Goal: Task Accomplishment & Management: Complete application form

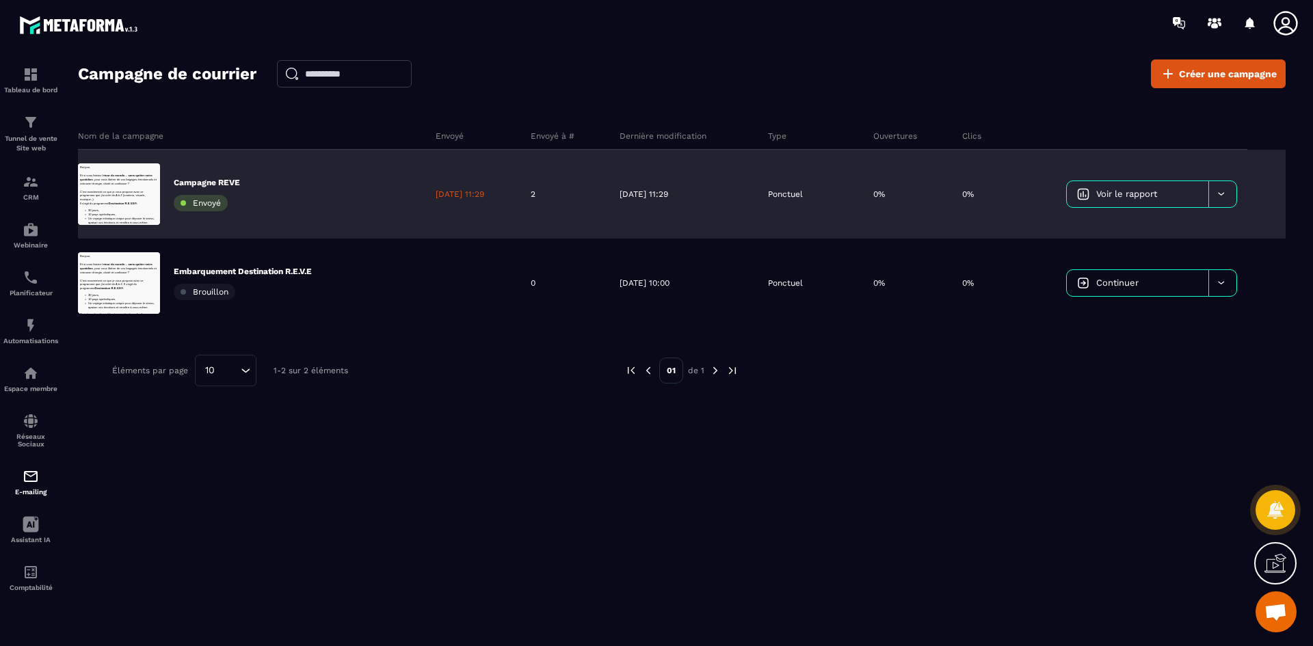
click at [1214, 202] on div at bounding box center [1223, 194] width 28 height 26
click at [1158, 274] on span "Supprimer le campaign" at bounding box center [1130, 274] width 98 height 10
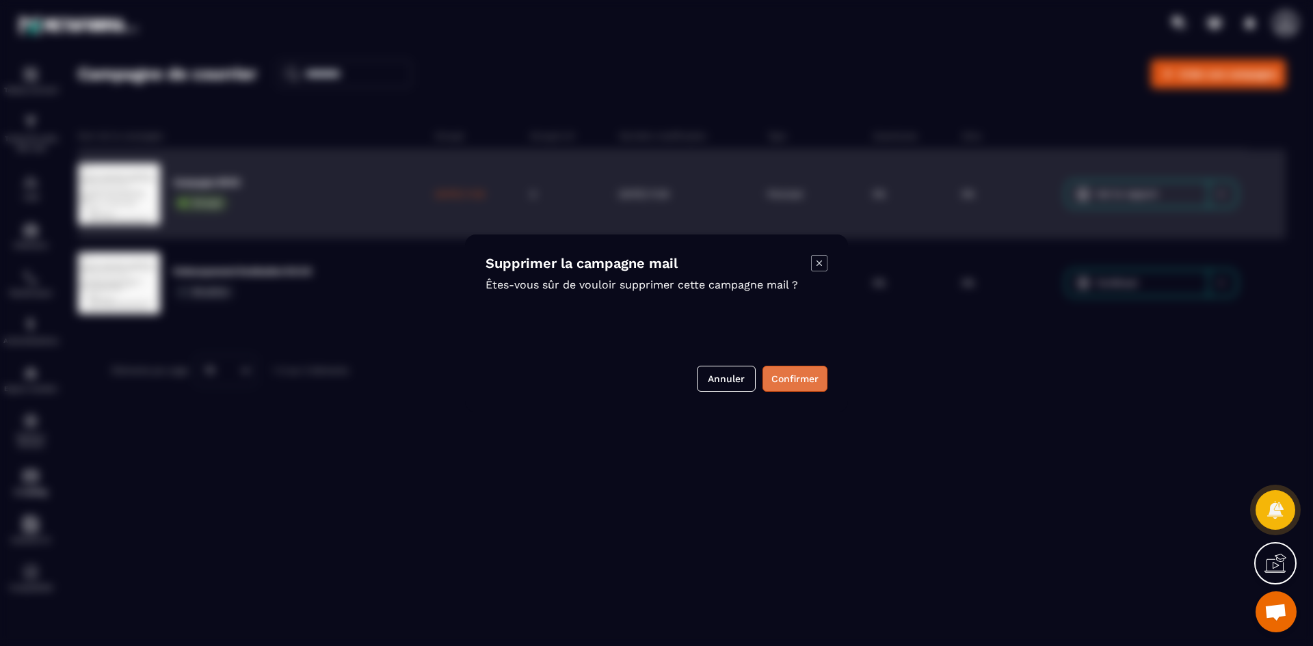
click at [802, 373] on button "Confirmer" at bounding box center [795, 379] width 65 height 26
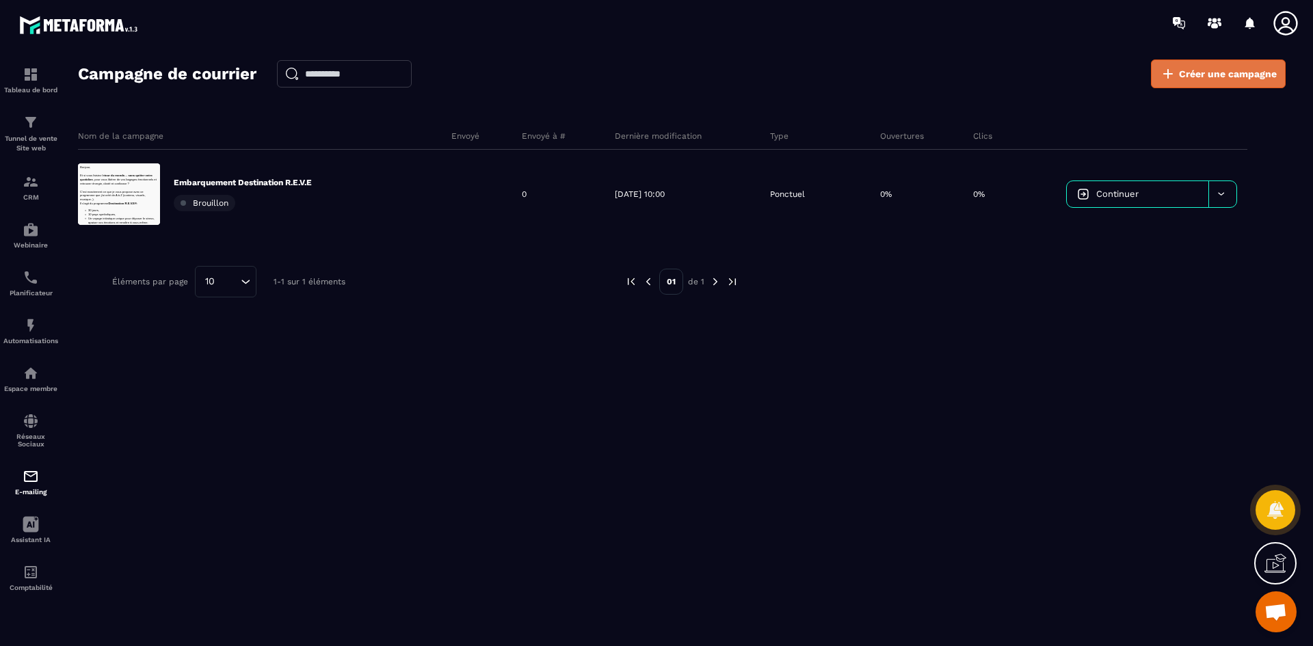
click at [1206, 77] on span "Créer une campagne" at bounding box center [1228, 74] width 98 height 14
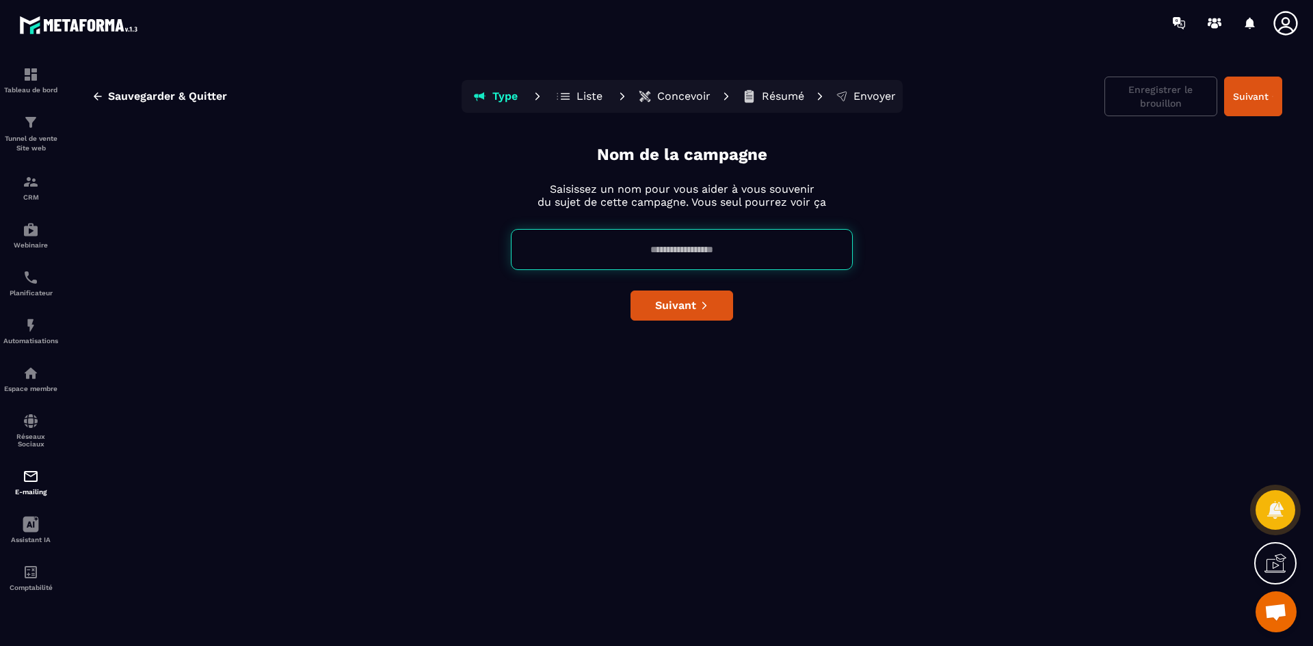
click at [721, 260] on input at bounding box center [682, 249] width 342 height 41
type input "**********"
click at [702, 308] on icon "submit" at bounding box center [705, 306] width 10 height 10
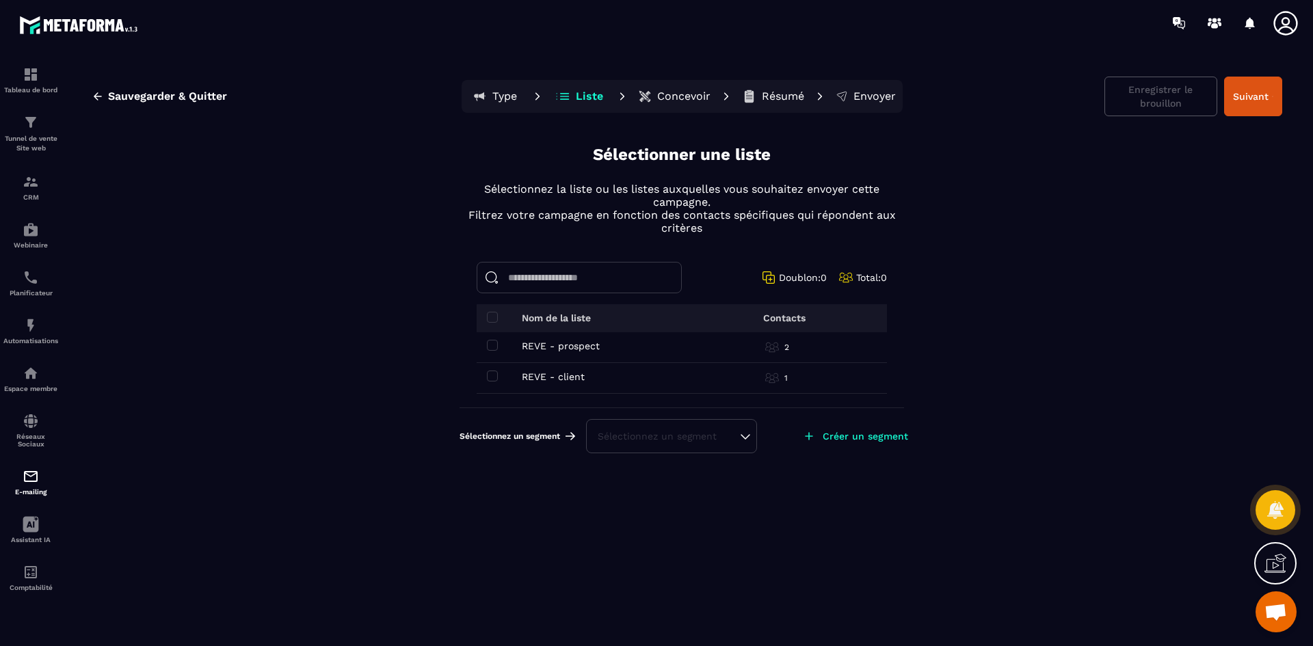
drag, startPoint x: 495, startPoint y: 345, endPoint x: 495, endPoint y: 366, distance: 20.5
click at [495, 346] on span at bounding box center [492, 345] width 11 height 11
click at [496, 379] on span at bounding box center [492, 376] width 11 height 11
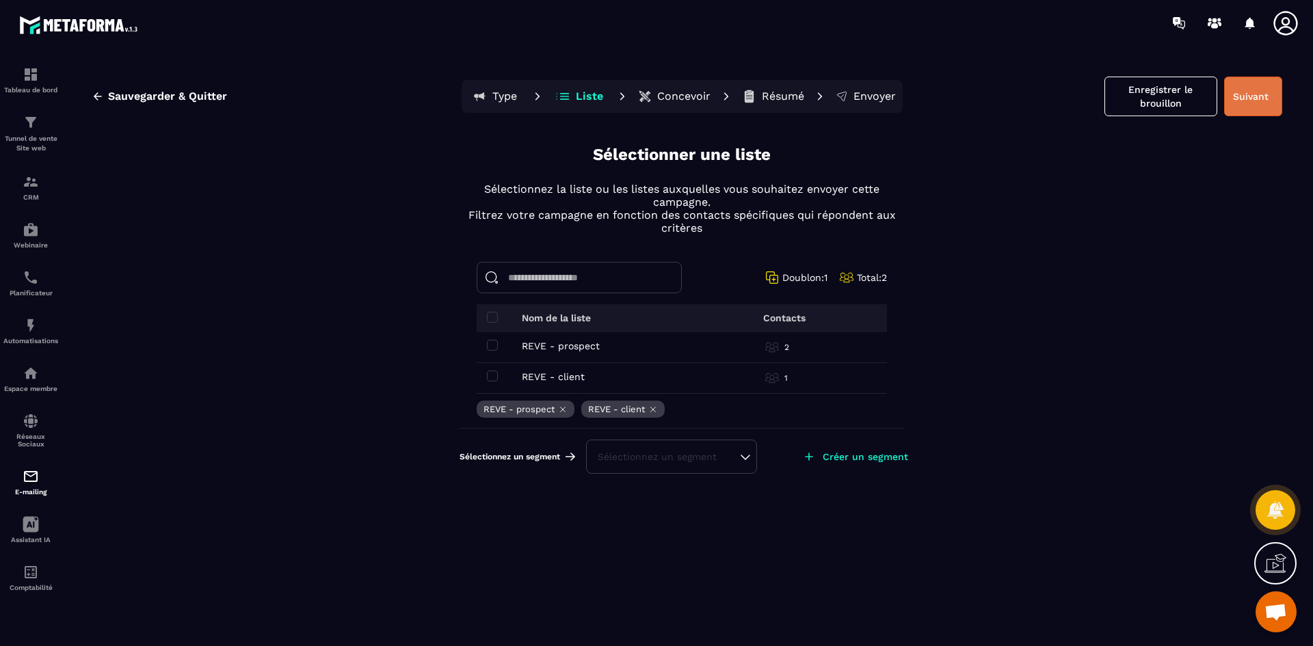
click at [1247, 99] on button "Suivant" at bounding box center [1253, 97] width 58 height 40
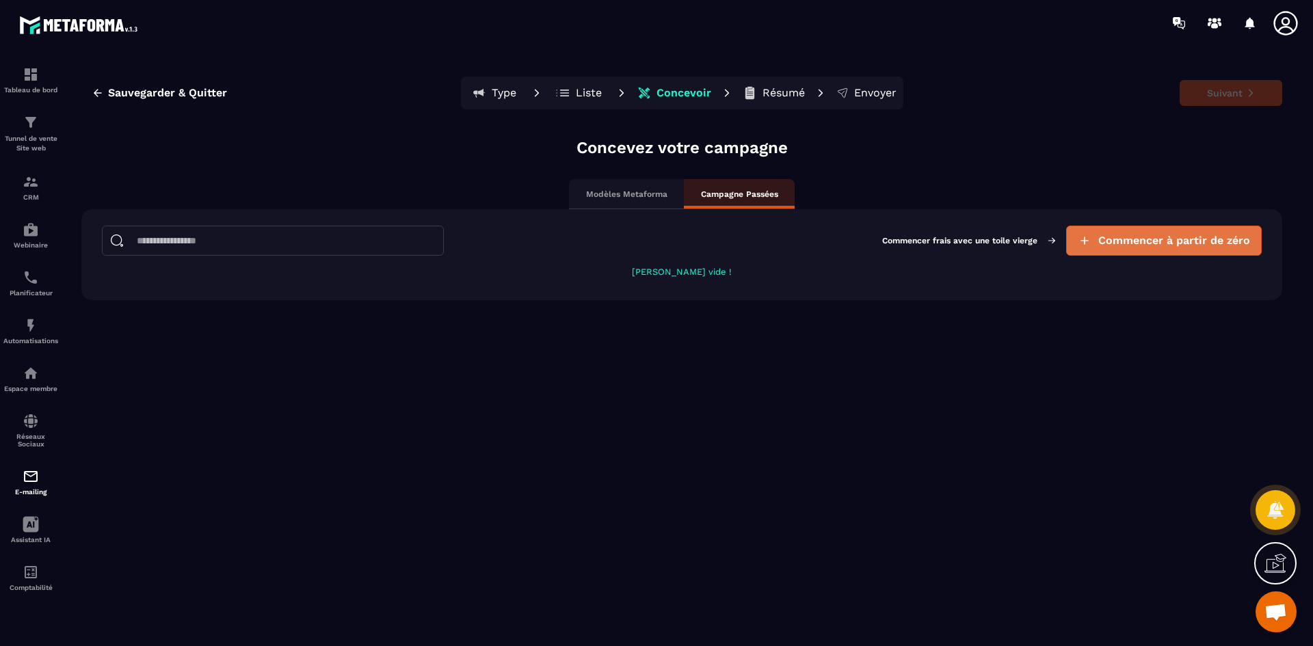
click at [1187, 244] on span "Commencer à partir de zéro" at bounding box center [1174, 241] width 152 height 14
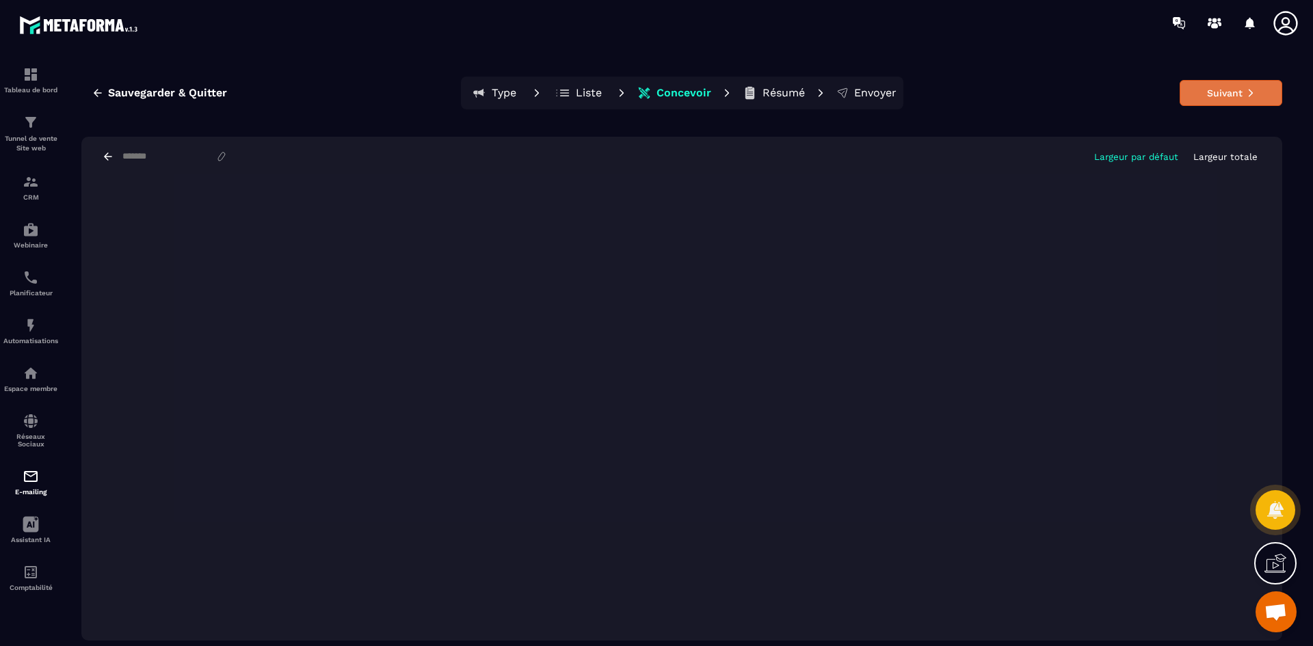
click at [1239, 87] on button "Suivant" at bounding box center [1231, 93] width 103 height 26
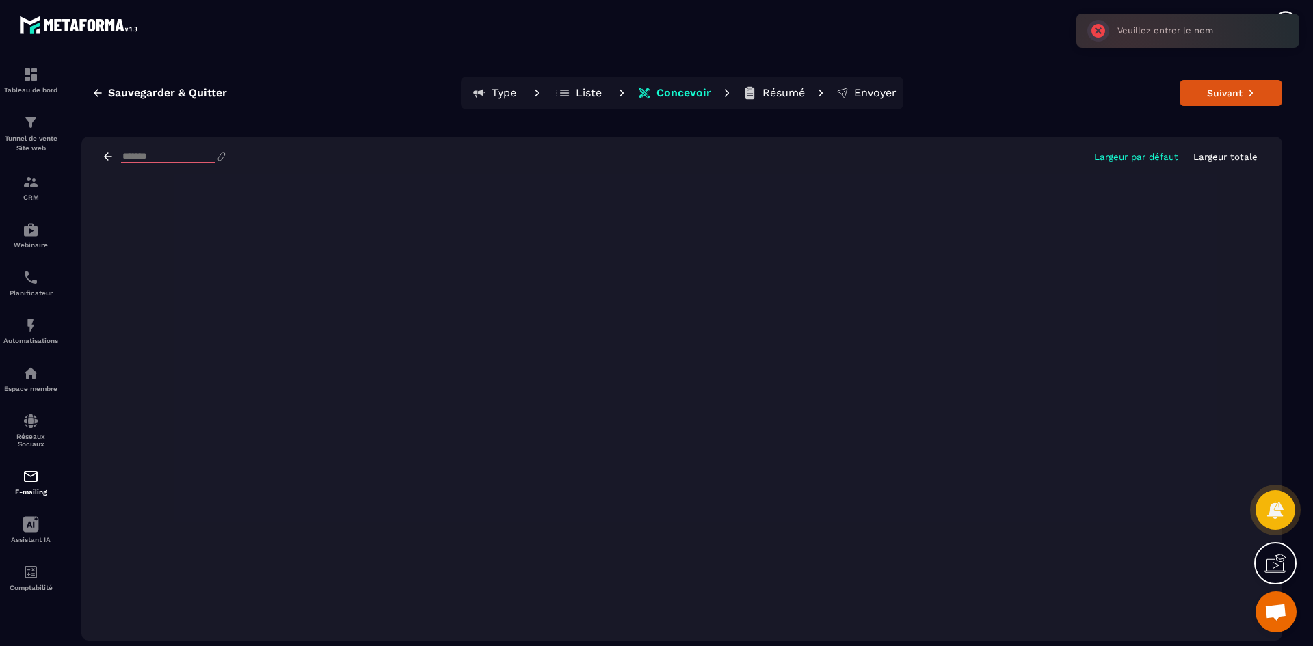
click at [172, 155] on input at bounding box center [168, 157] width 94 height 12
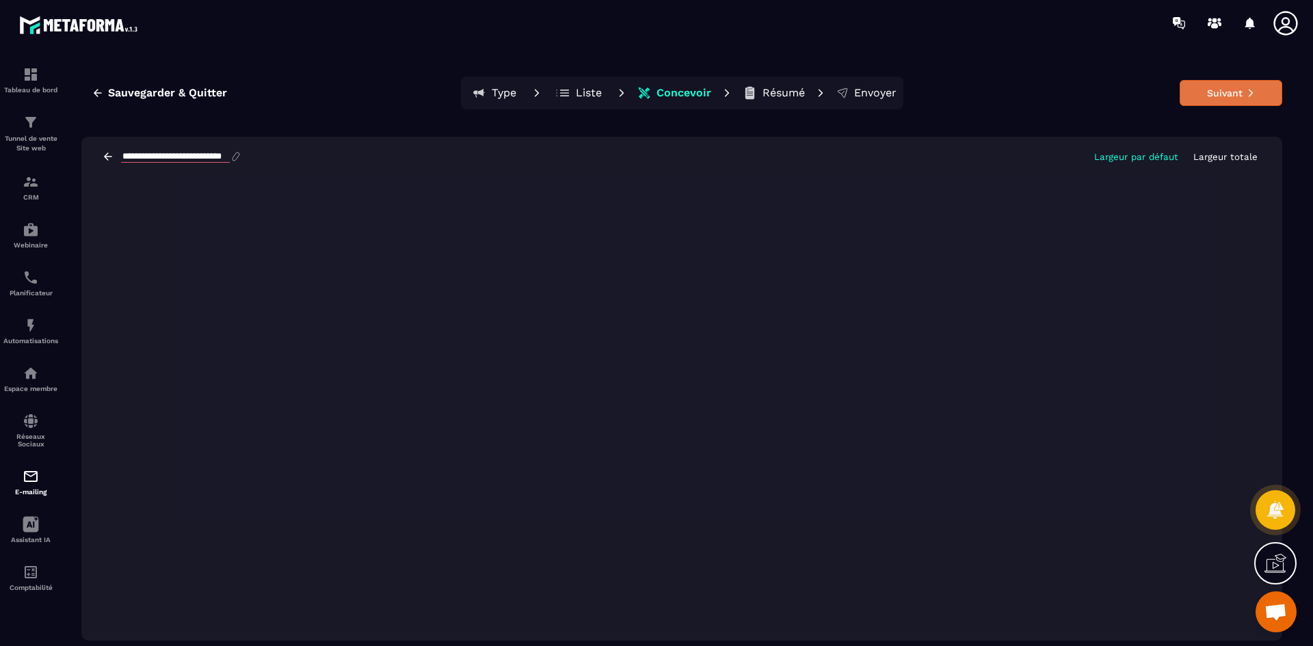
type input "**********"
click at [1236, 90] on button "Suivant" at bounding box center [1231, 93] width 103 height 26
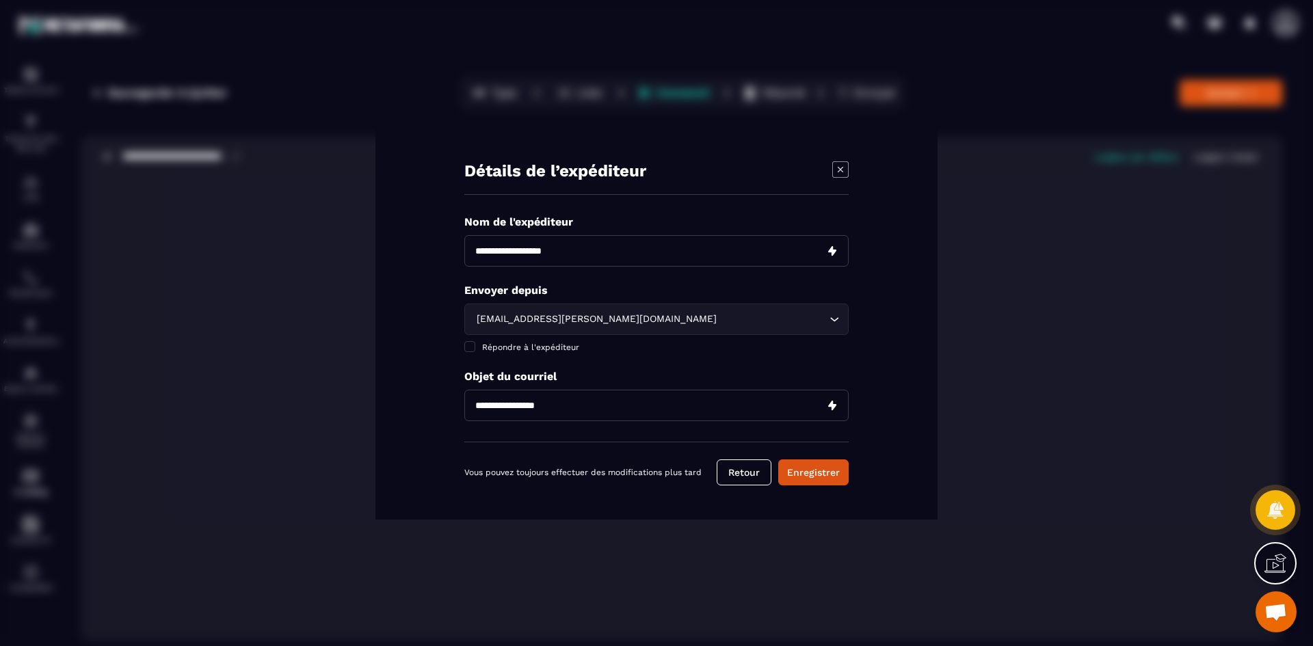
click at [611, 263] on input "Modal window" at bounding box center [656, 250] width 384 height 31
click at [544, 250] on input "Modal window" at bounding box center [656, 250] width 384 height 31
click at [621, 253] on input "Modal window" at bounding box center [656, 250] width 384 height 31
type input "**********"
click at [571, 399] on input "Modal window" at bounding box center [656, 405] width 384 height 31
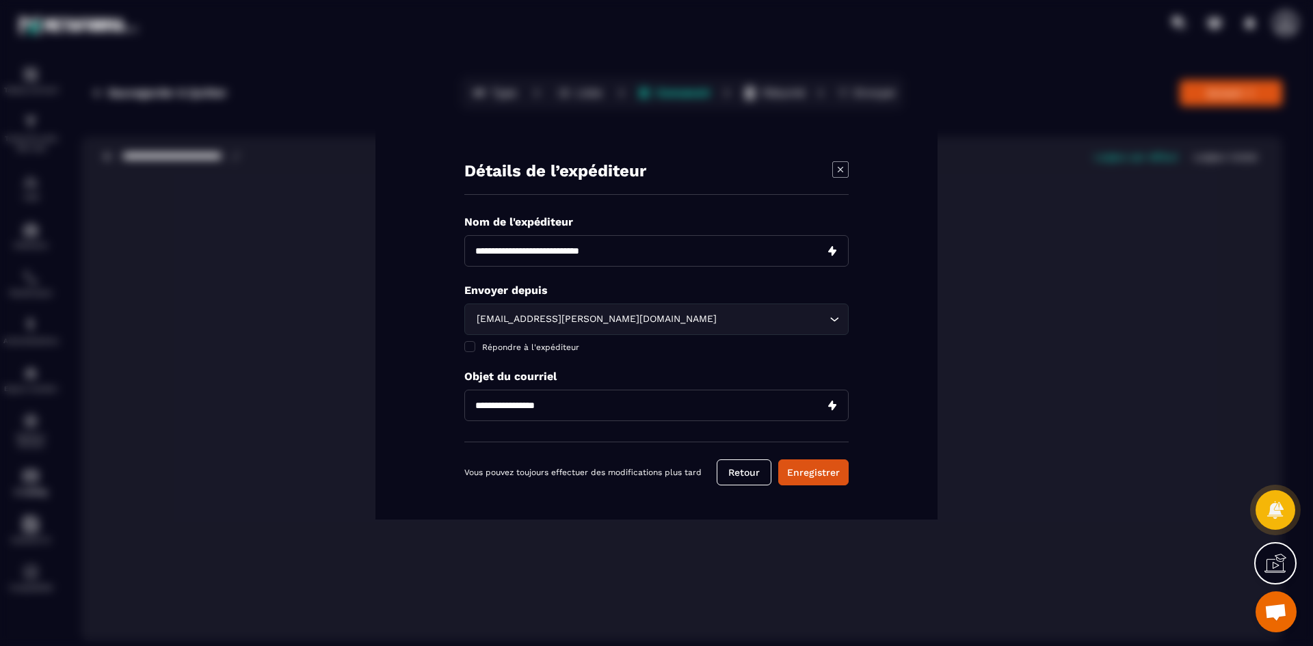
click at [570, 404] on input "Modal window" at bounding box center [656, 405] width 384 height 31
type input "**********"
click at [542, 252] on input "Modal window" at bounding box center [656, 250] width 384 height 31
type input "**********"
click at [826, 477] on button "Enregistrer" at bounding box center [813, 473] width 70 height 26
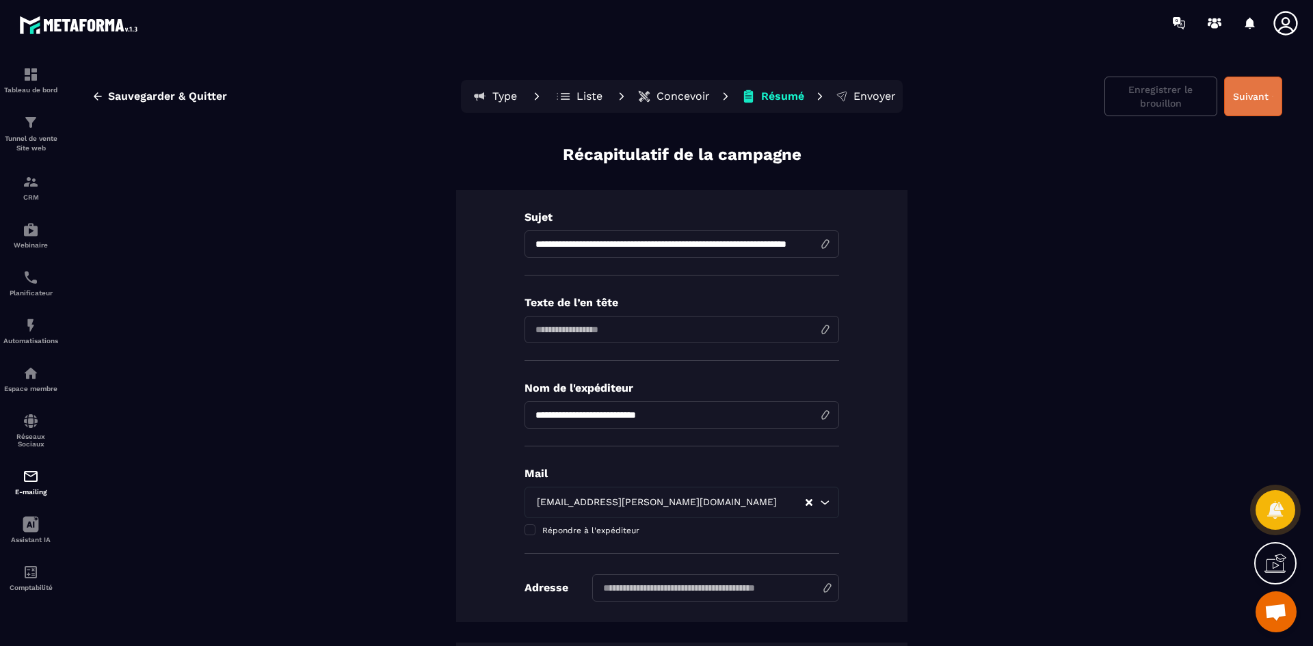
click at [1256, 91] on button "Suivant" at bounding box center [1253, 97] width 58 height 40
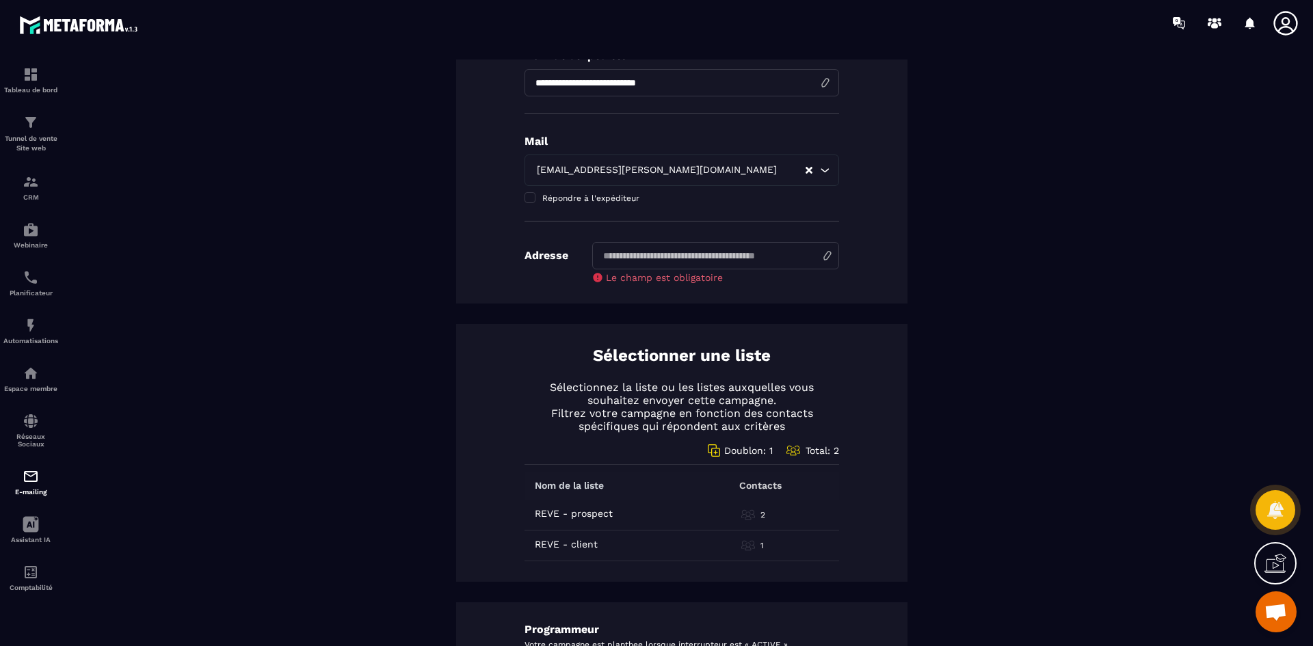
scroll to position [342, 0]
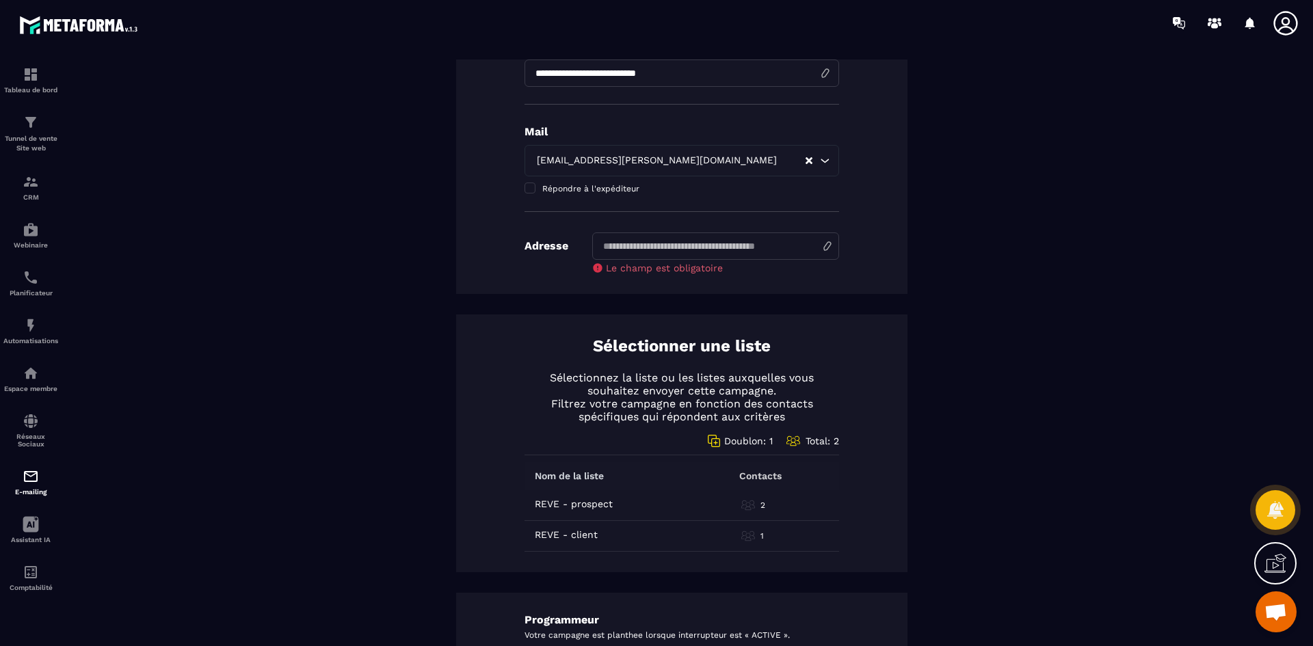
click at [656, 250] on input at bounding box center [715, 246] width 247 height 27
type input "********"
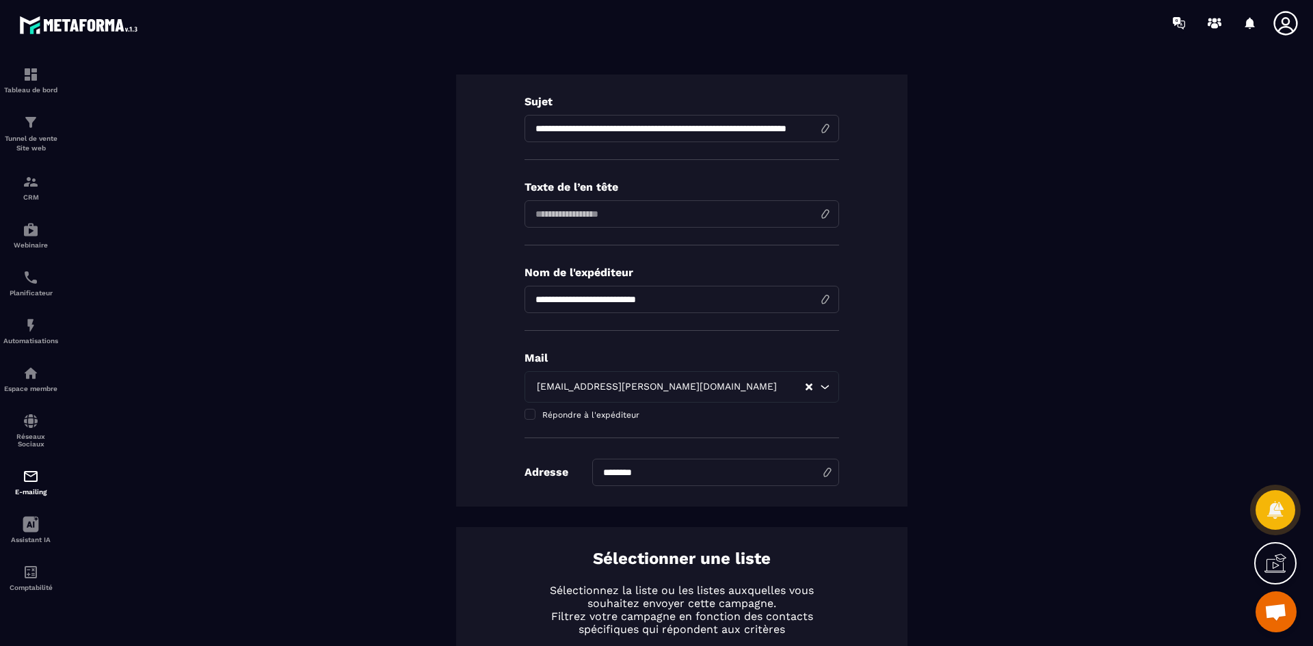
scroll to position [0, 0]
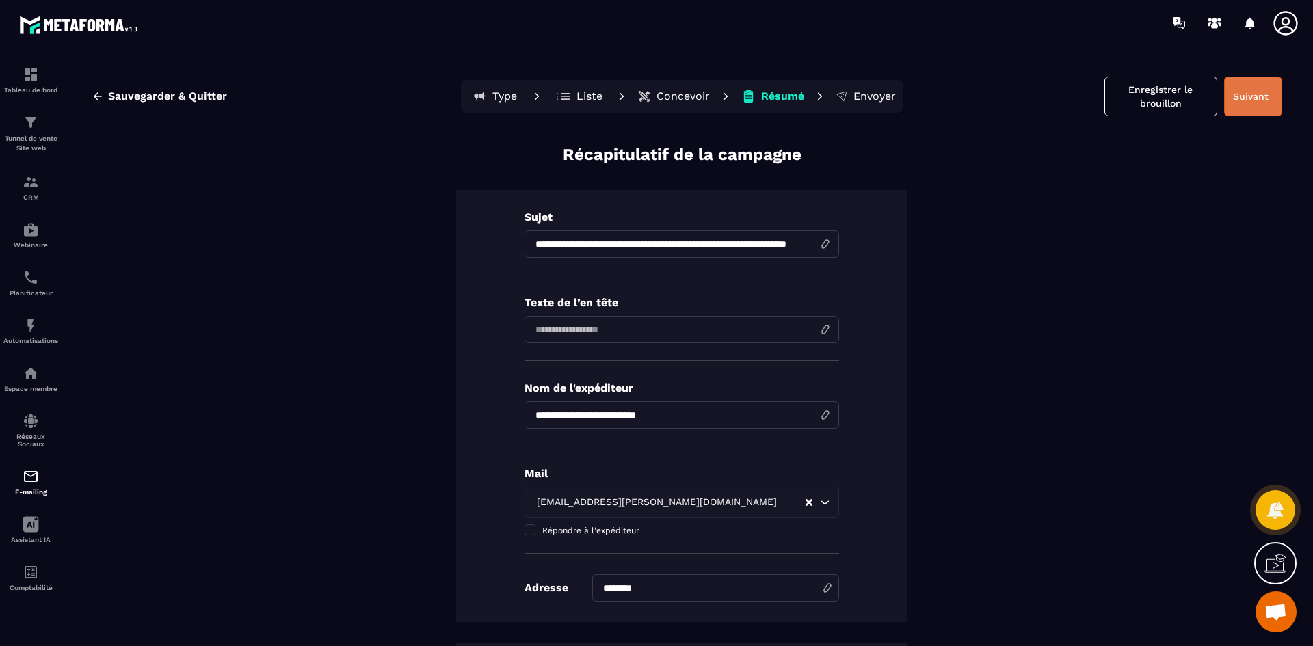
click at [1239, 90] on button "Suivant" at bounding box center [1253, 97] width 58 height 40
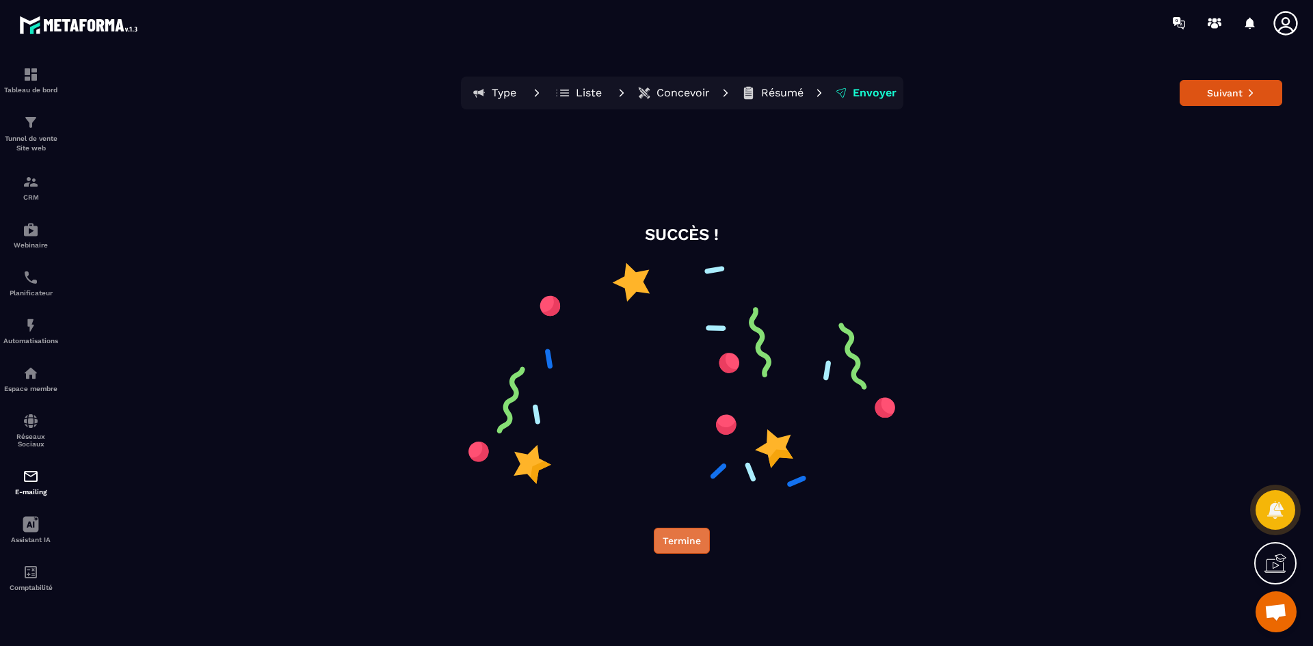
click at [697, 549] on button "Termine" at bounding box center [682, 541] width 56 height 26
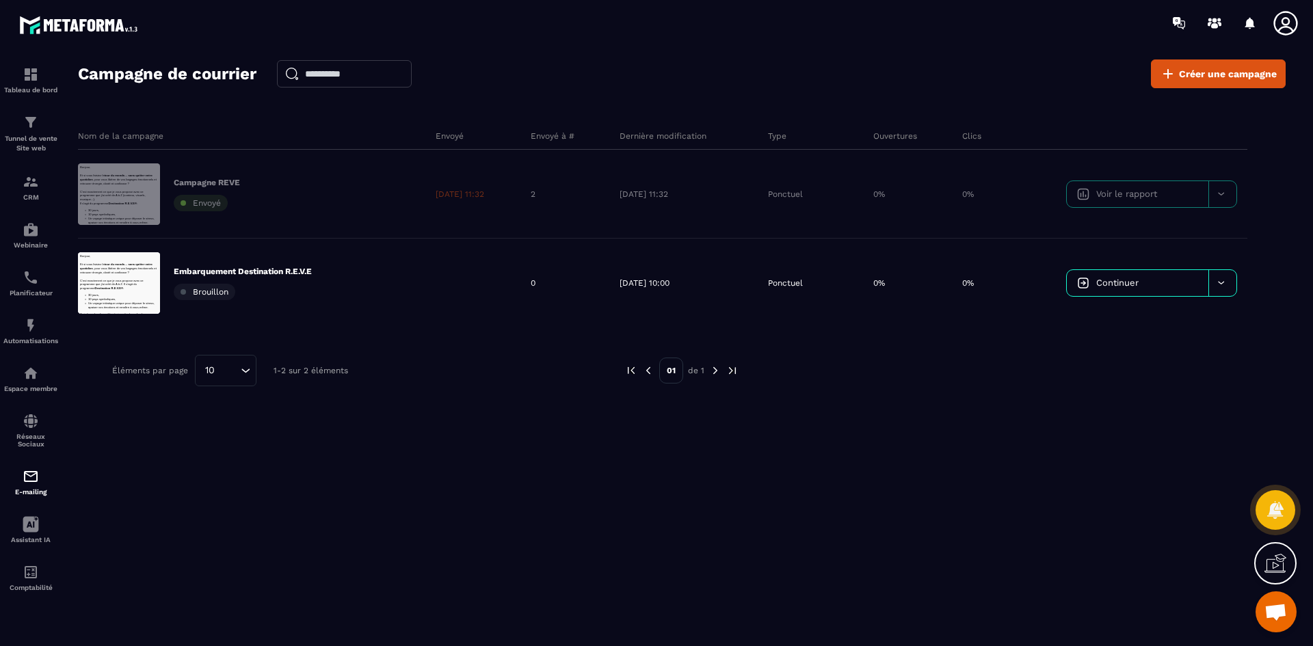
click at [1219, 200] on table "Nom de la campagne Envoyé Envoyé à # Dernière modification Type Ouvertures Clic…" at bounding box center [682, 224] width 1208 height 205
